Goal: Find specific page/section: Locate item on page

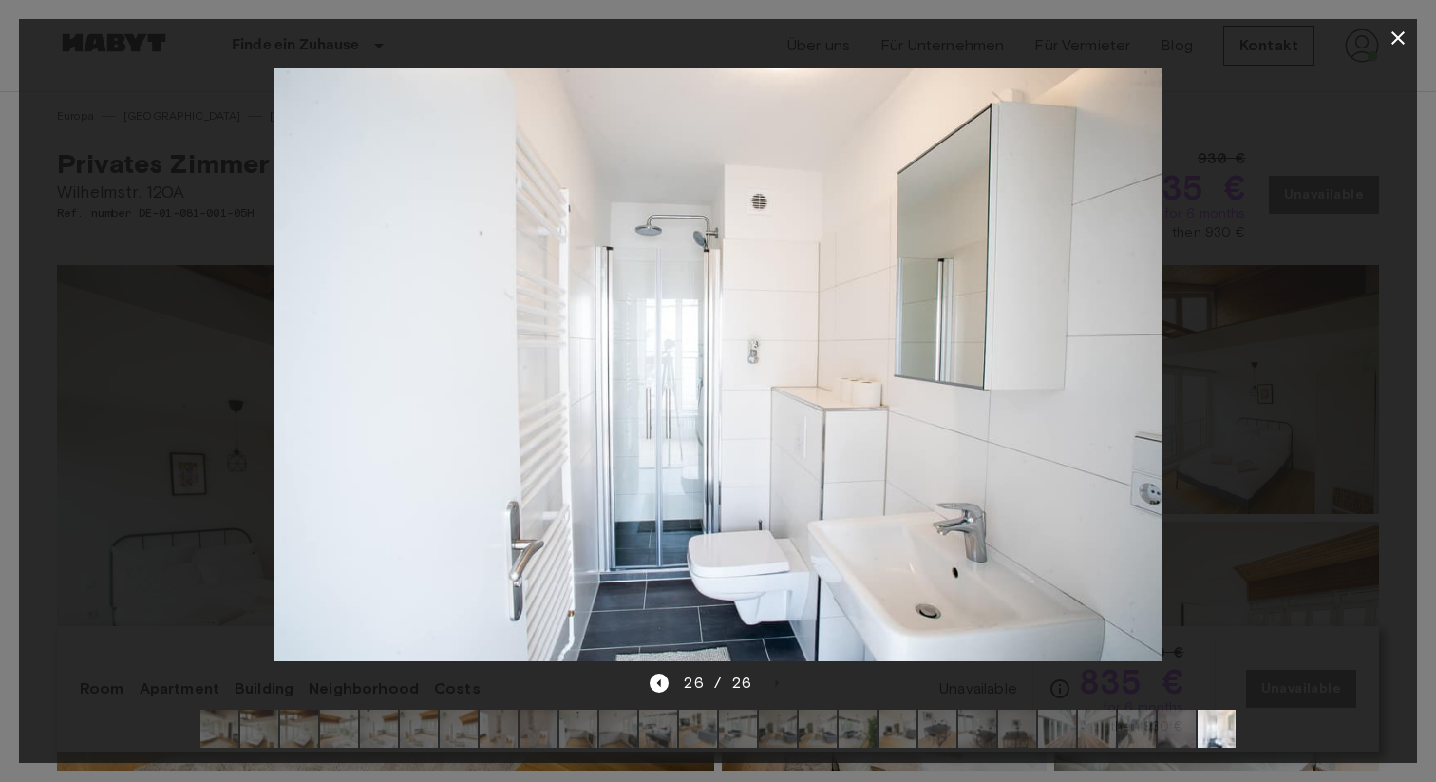
click at [1390, 40] on icon "button" at bounding box center [1398, 38] width 23 height 23
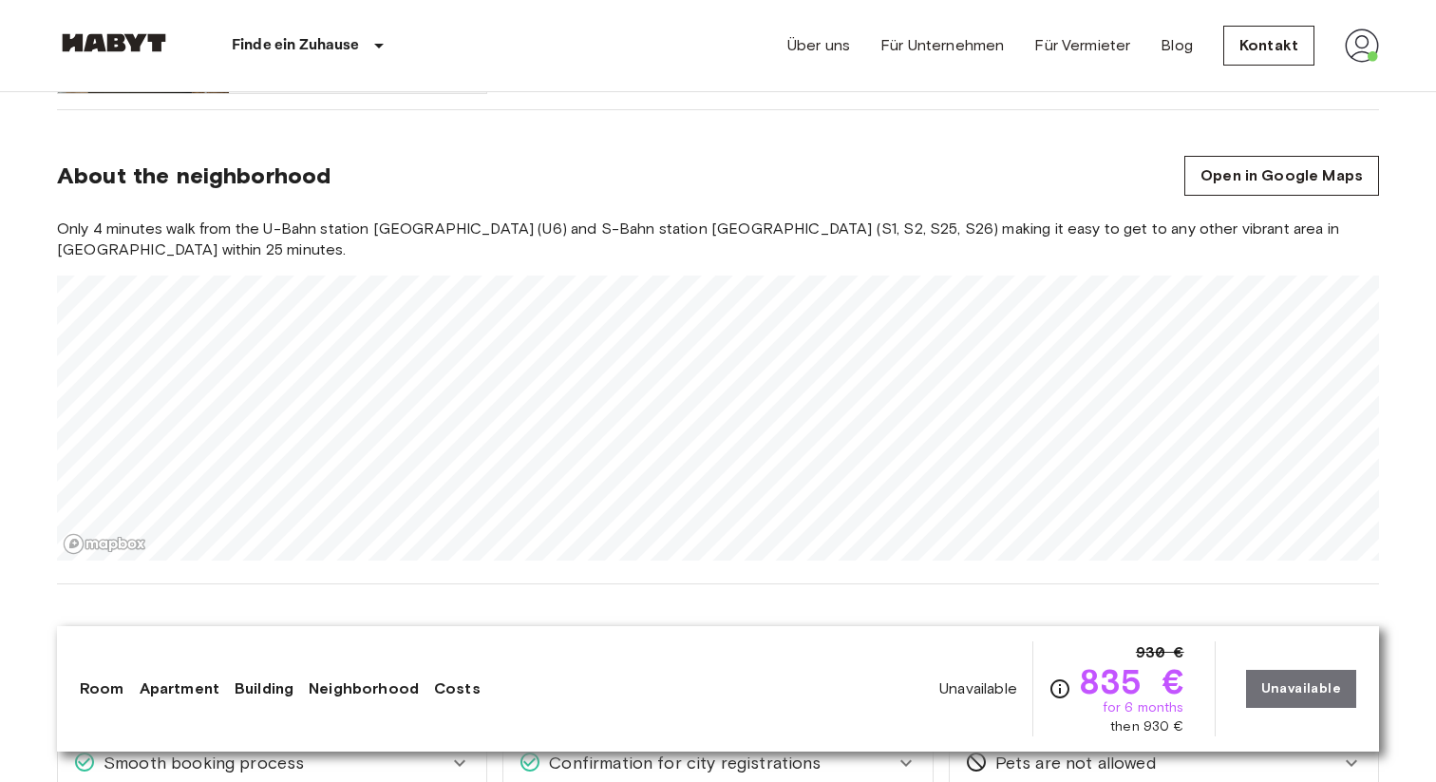
scroll to position [1640, 0]
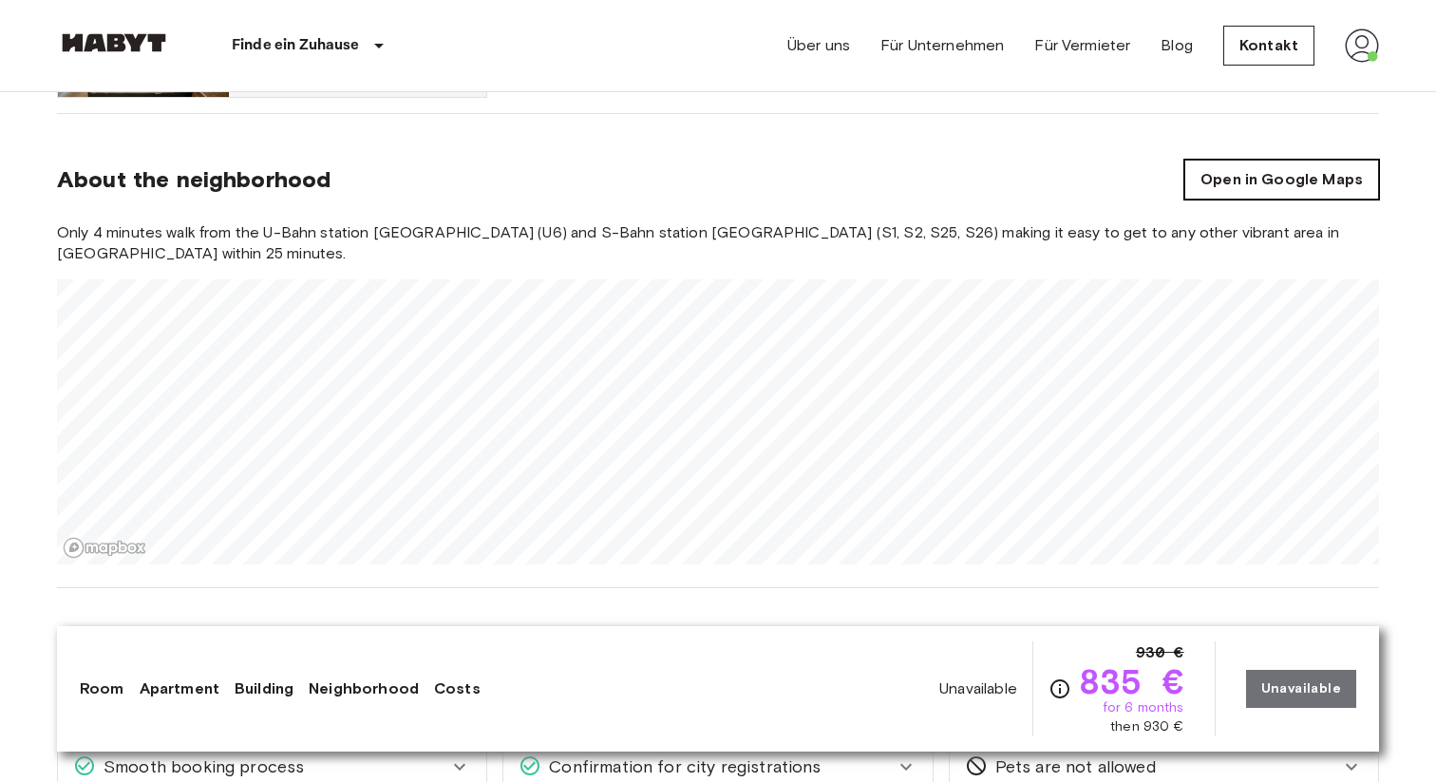
click at [1225, 169] on link "Open in Google Maps" at bounding box center [1282, 180] width 195 height 40
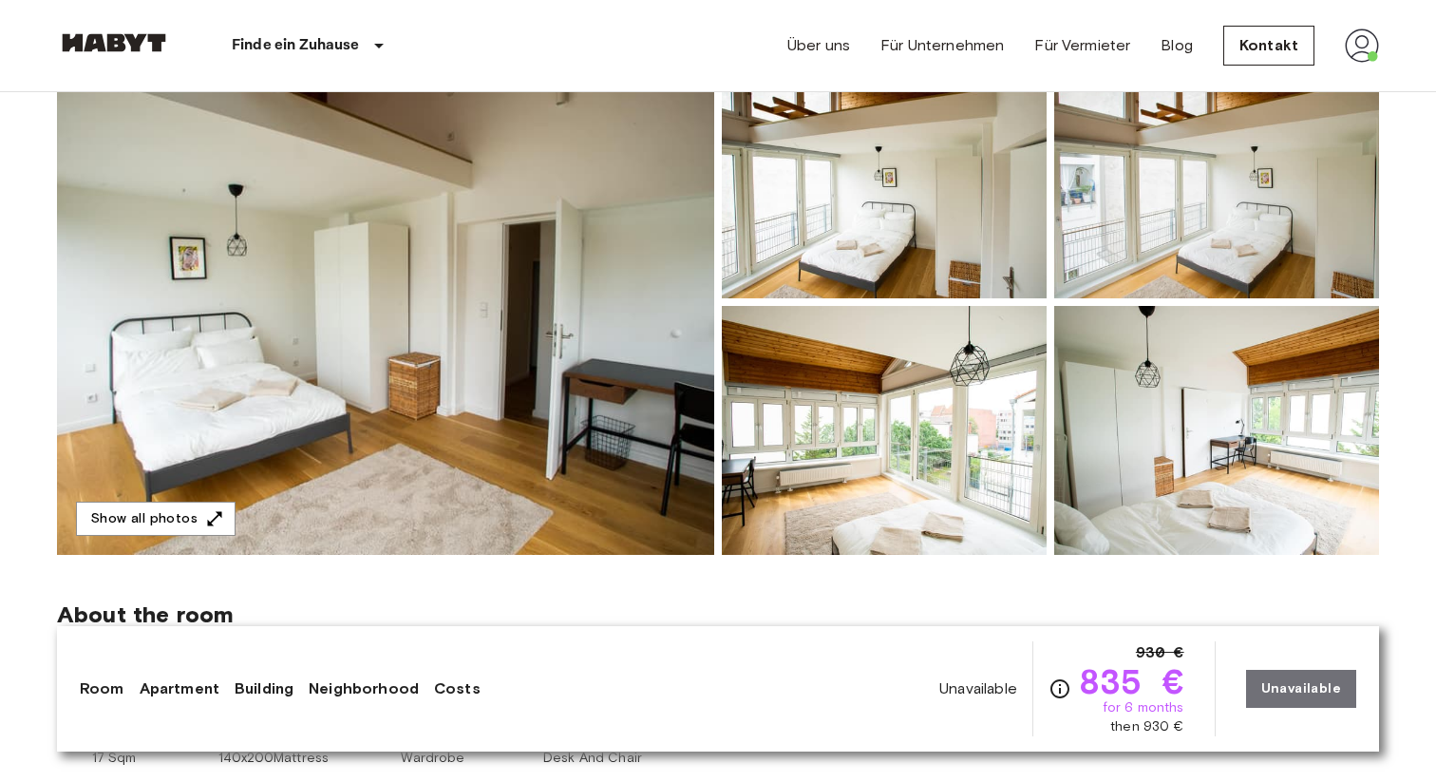
scroll to position [214, 0]
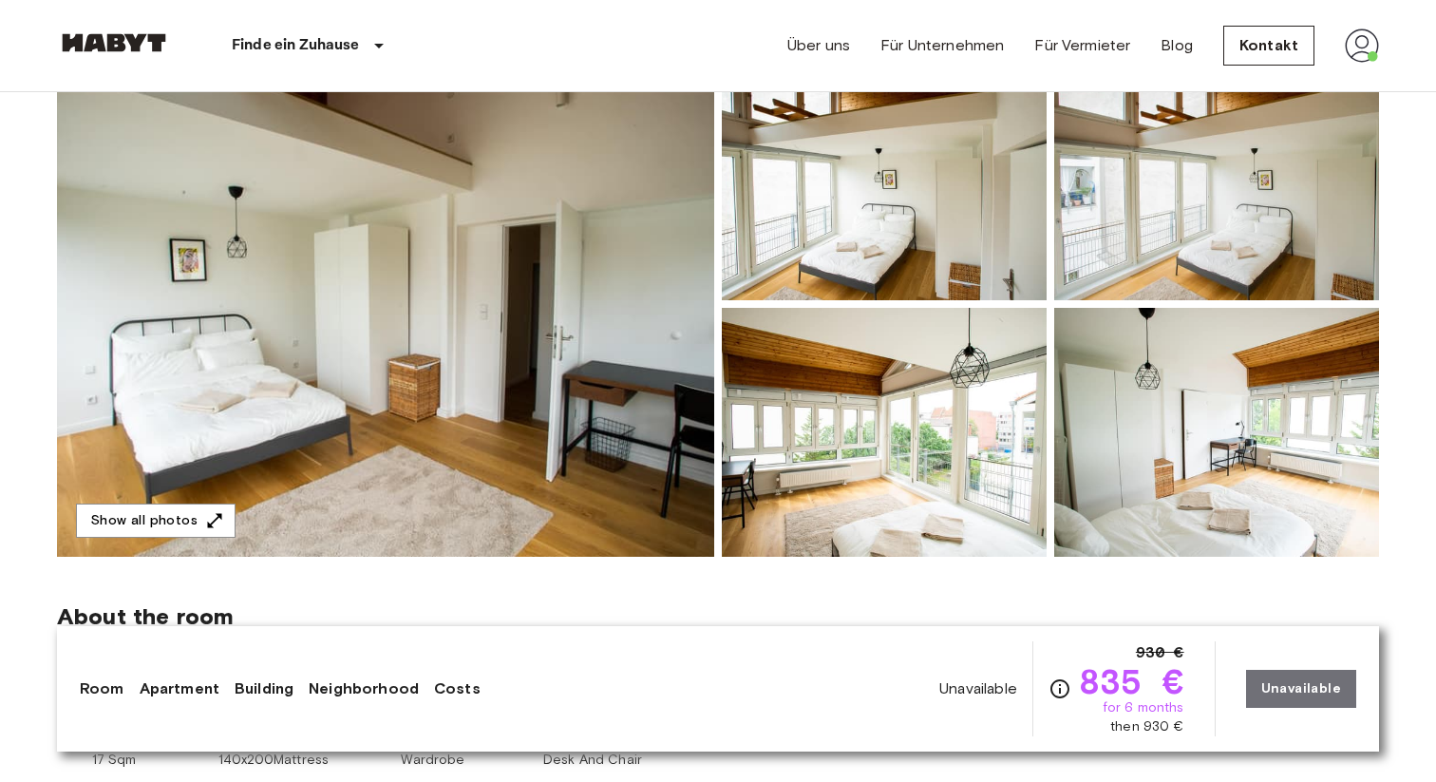
click at [910, 377] on img at bounding box center [884, 432] width 325 height 249
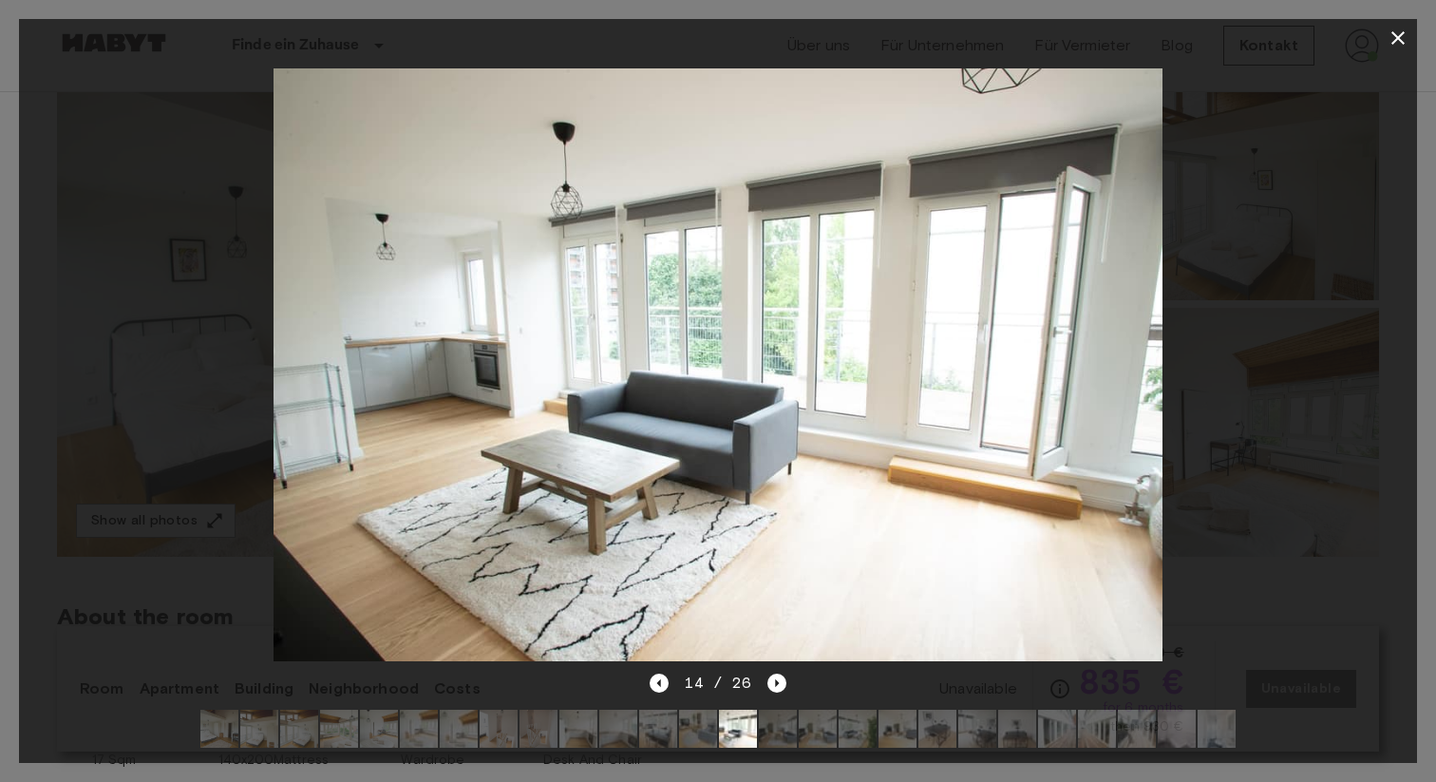
click at [1396, 36] on icon "button" at bounding box center [1398, 37] width 13 height 13
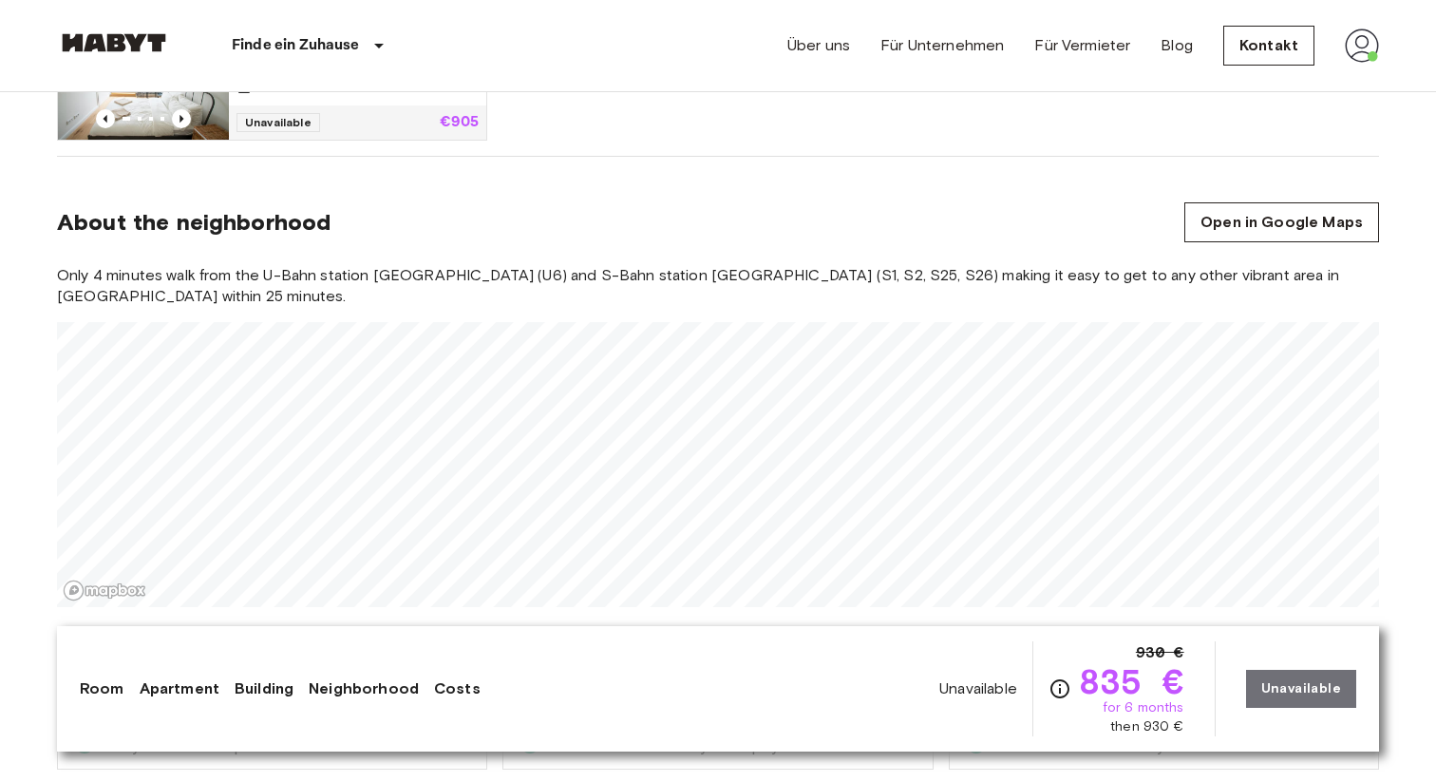
scroll to position [1591, 0]
